Goal: Task Accomplishment & Management: Manage account settings

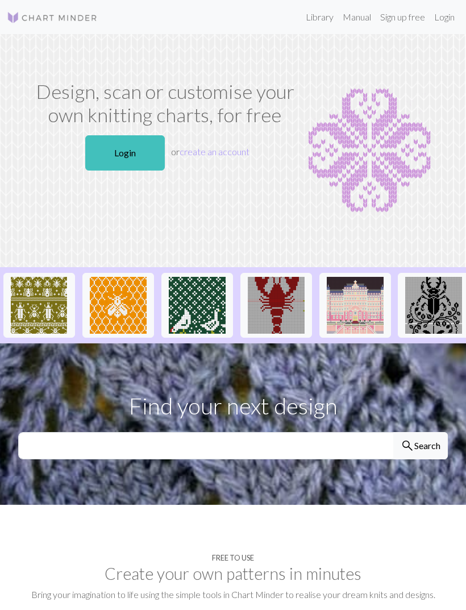
click at [148, 150] on link "Login" at bounding box center [125, 152] width 80 height 35
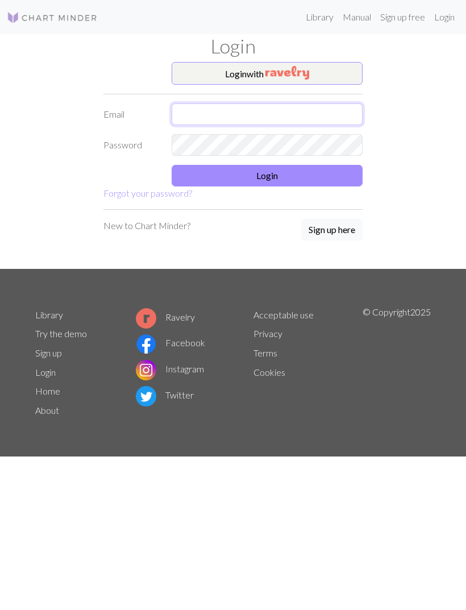
click at [242, 122] on input "text" at bounding box center [267, 114] width 191 height 22
type input "dangtrees@yahoo.com"
click at [285, 174] on button "Login" at bounding box center [267, 176] width 191 height 22
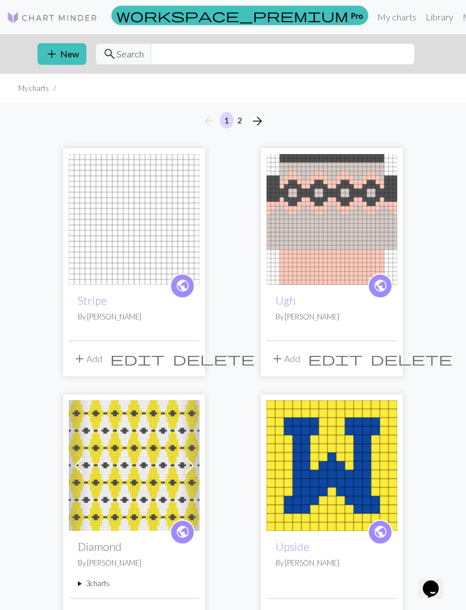
click at [395, 361] on button "delete" at bounding box center [411, 359] width 90 height 22
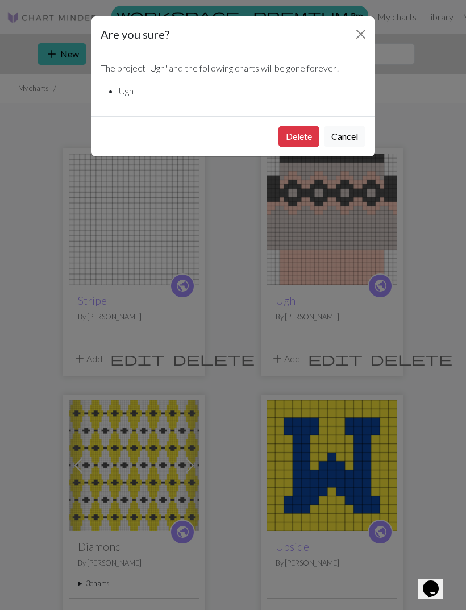
click at [303, 134] on button "Delete" at bounding box center [298, 137] width 41 height 22
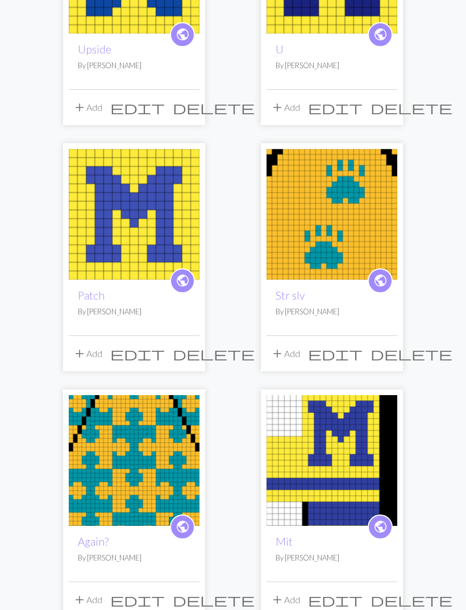
scroll to position [508, 0]
click at [385, 526] on span "public" at bounding box center [380, 527] width 14 height 18
